Goal: Task Accomplishment & Management: Complete application form

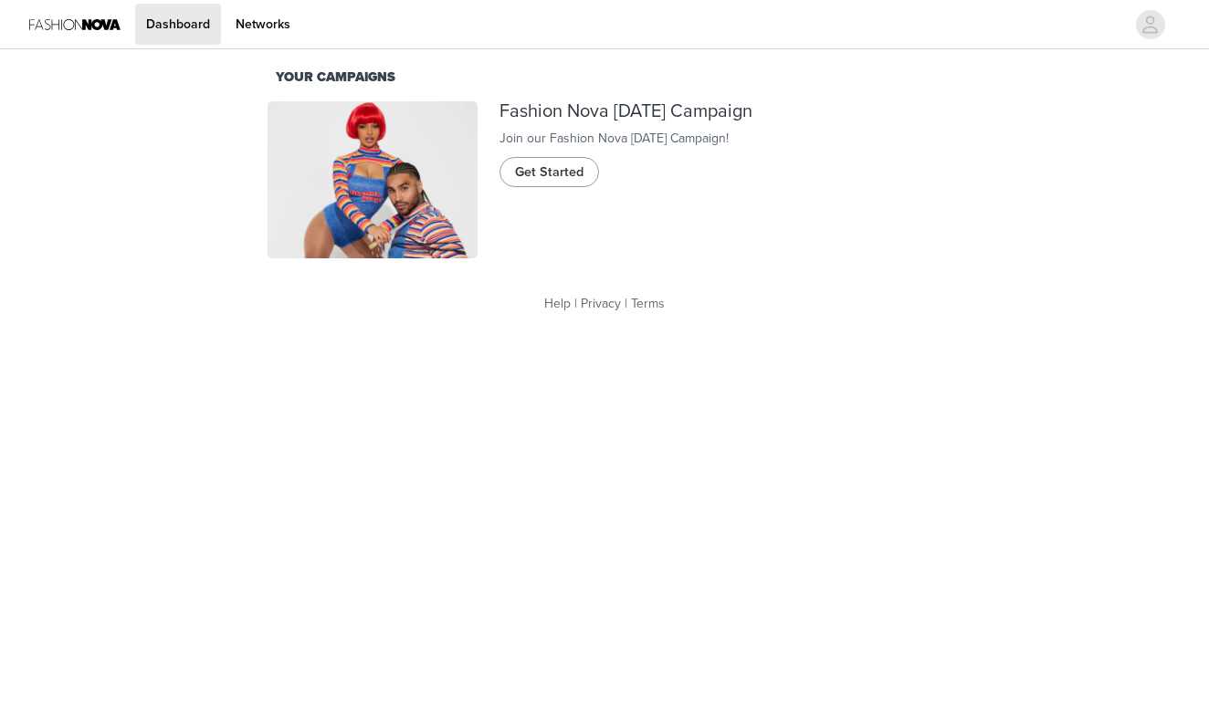
click at [544, 183] on span "Get Started" at bounding box center [549, 173] width 68 height 20
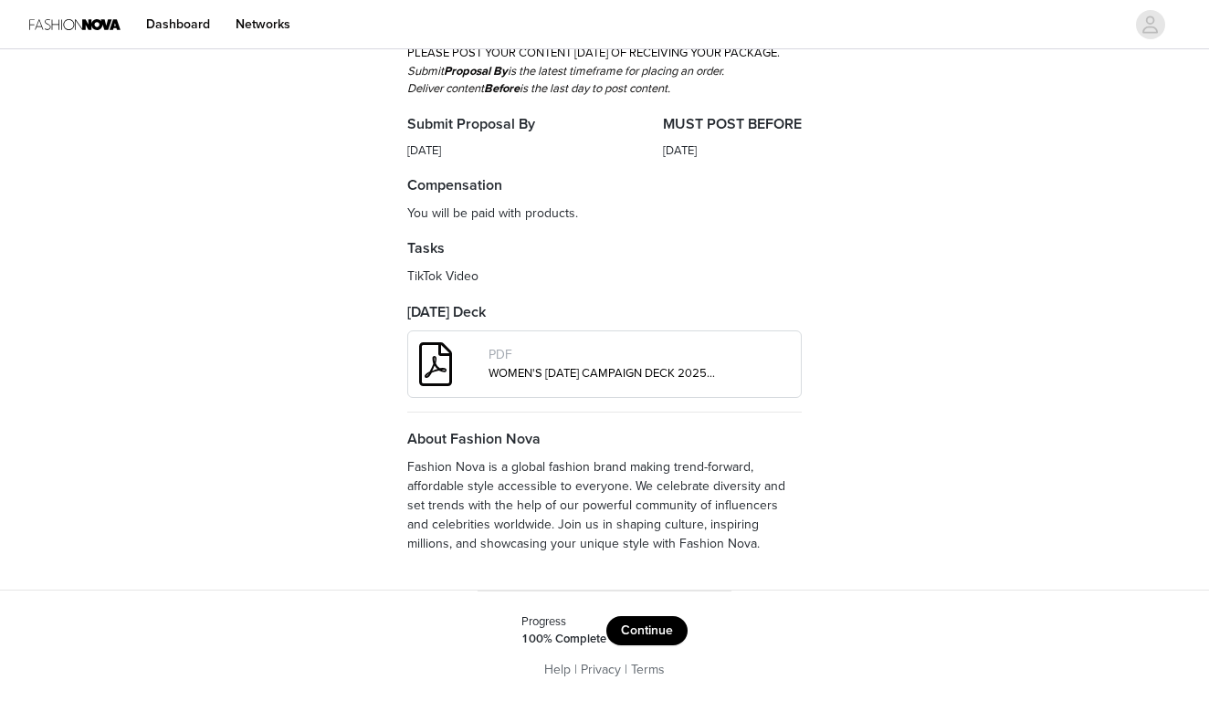
scroll to position [540, 0]
click at [621, 638] on button "Continue" at bounding box center [646, 630] width 81 height 29
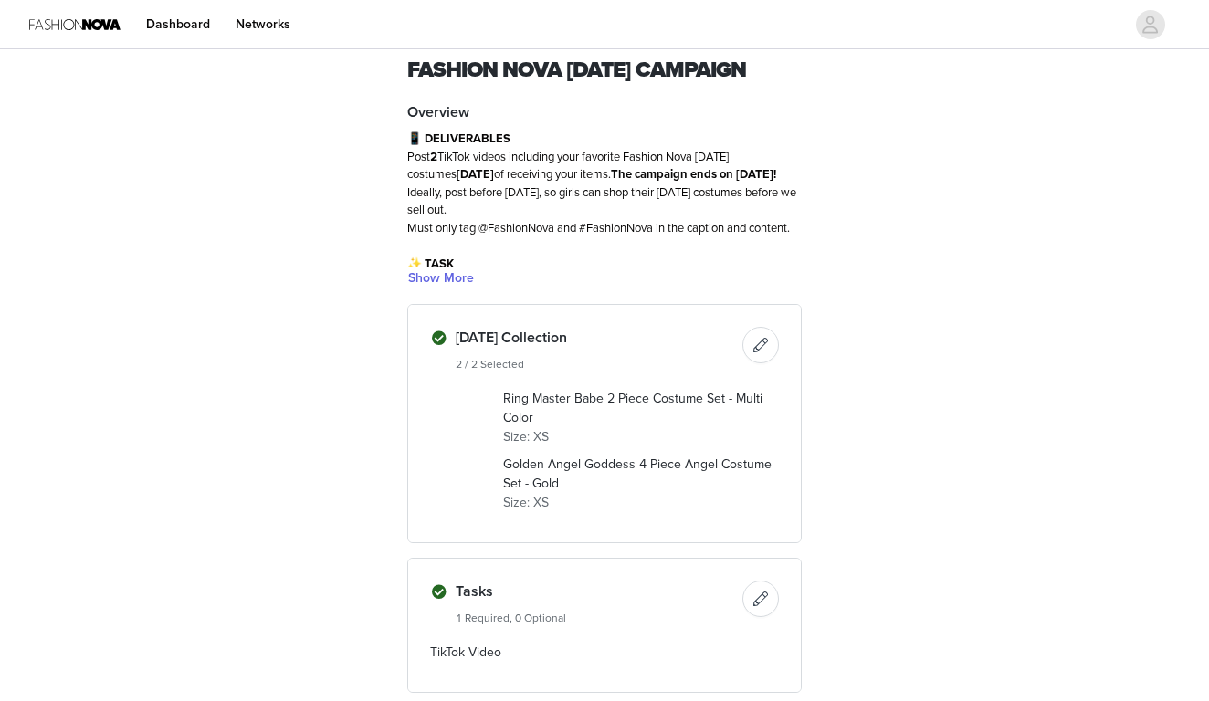
scroll to position [64, 0]
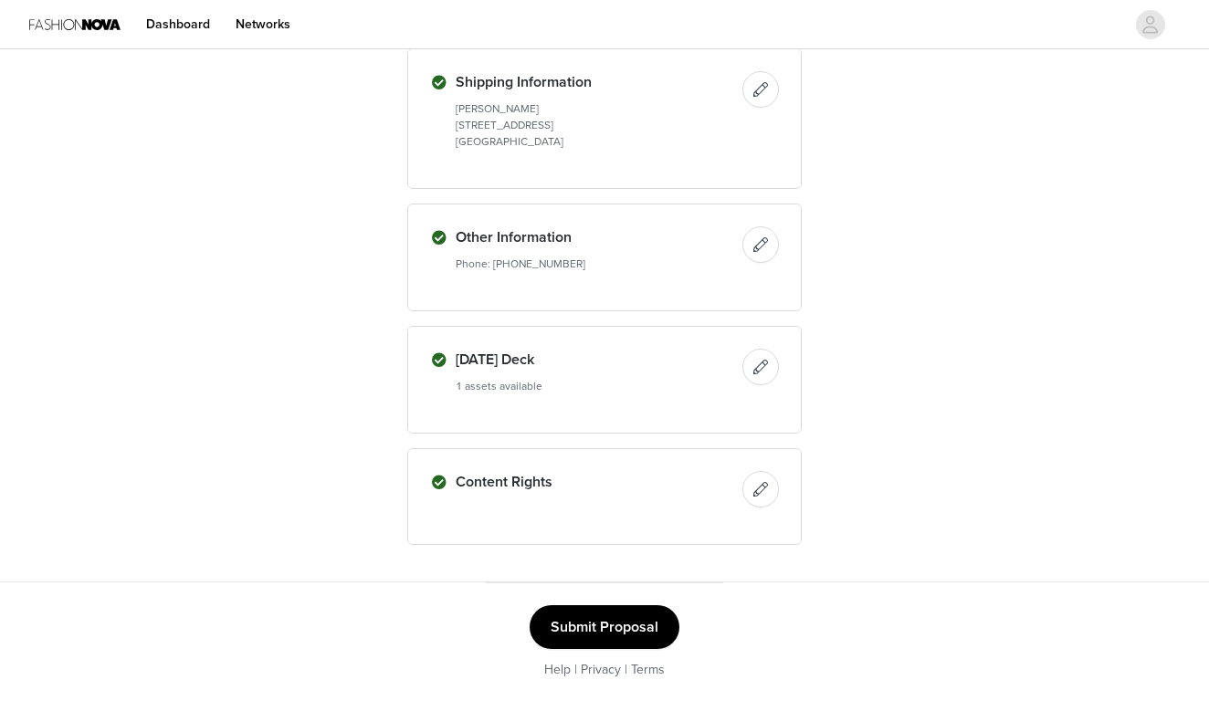
click at [618, 611] on button "Submit Proposal" at bounding box center [605, 627] width 150 height 44
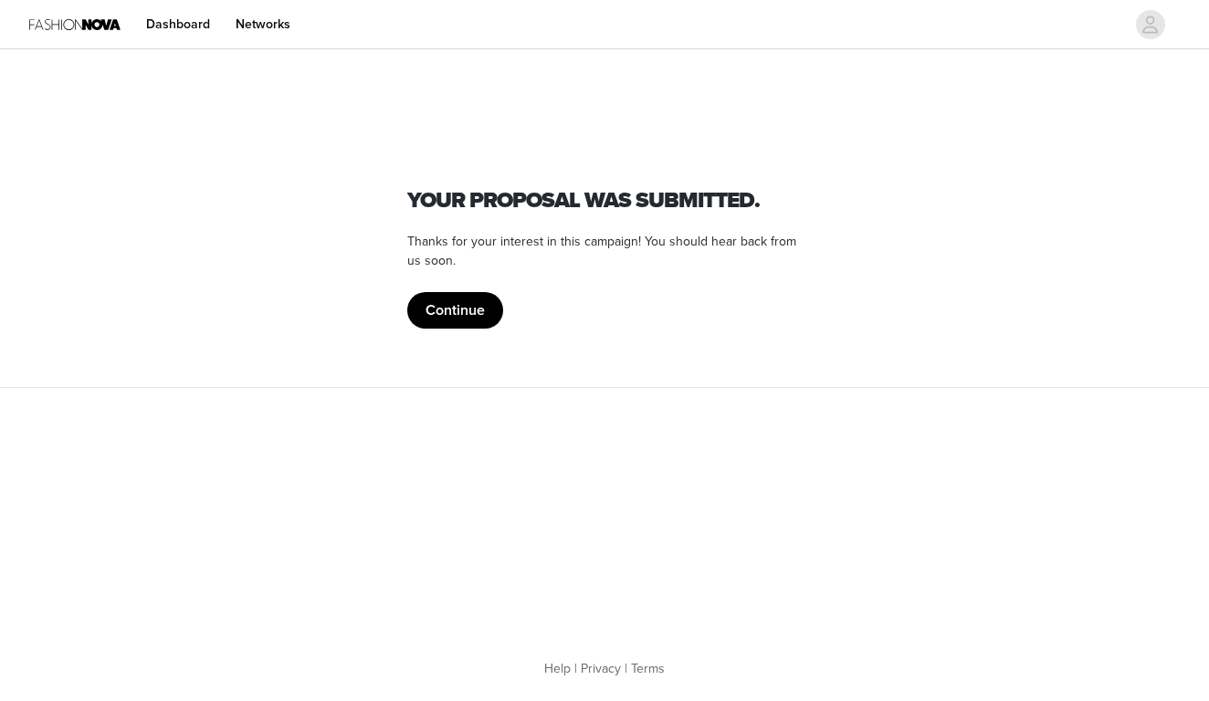
click at [454, 316] on button "Continue" at bounding box center [455, 310] width 96 height 37
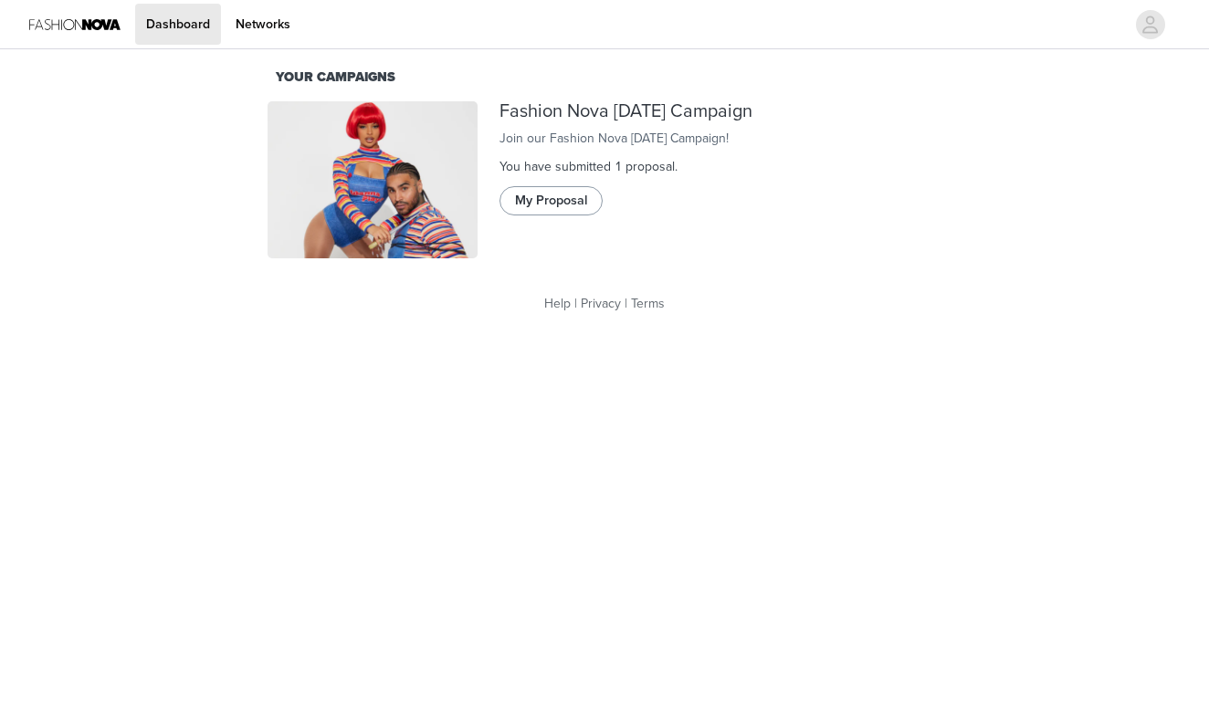
click at [569, 215] on button "My Proposal" at bounding box center [550, 200] width 103 height 29
